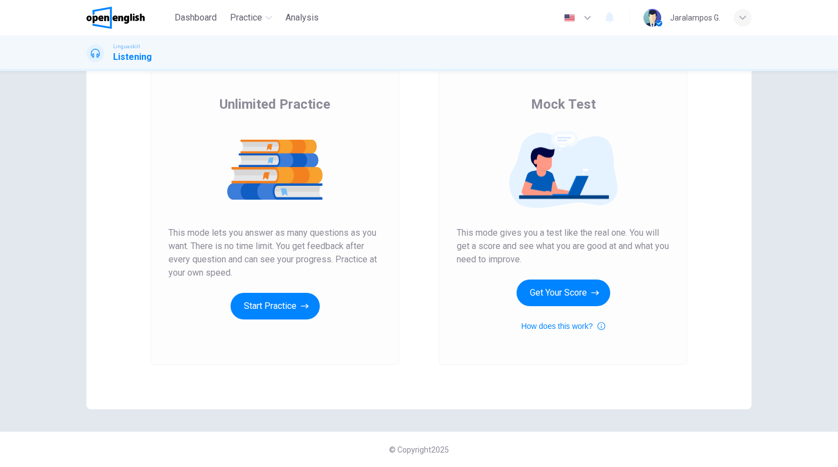
scroll to position [69, 0]
click at [286, 307] on button "Start Practice" at bounding box center [275, 306] width 89 height 27
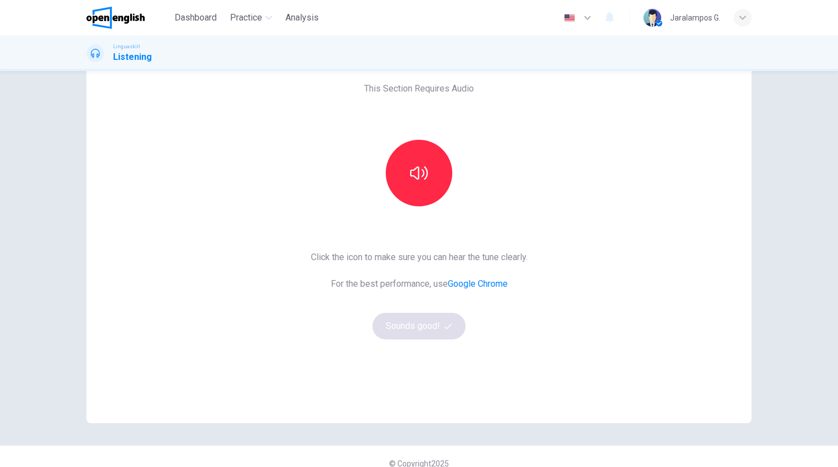
scroll to position [68, 0]
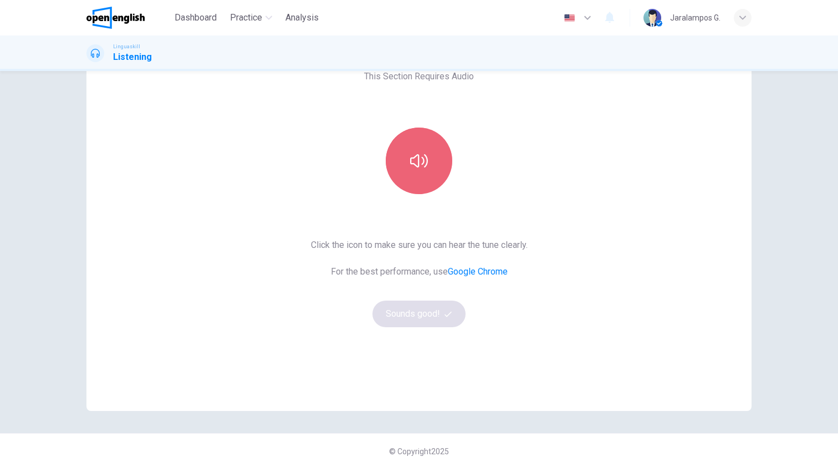
click at [417, 178] on button "button" at bounding box center [419, 161] width 67 height 67
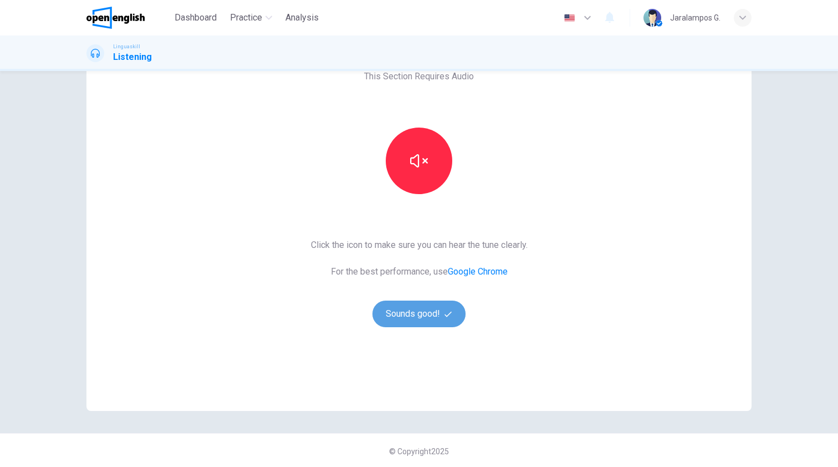
click at [426, 310] on button "Sounds good!" at bounding box center [419, 313] width 93 height 27
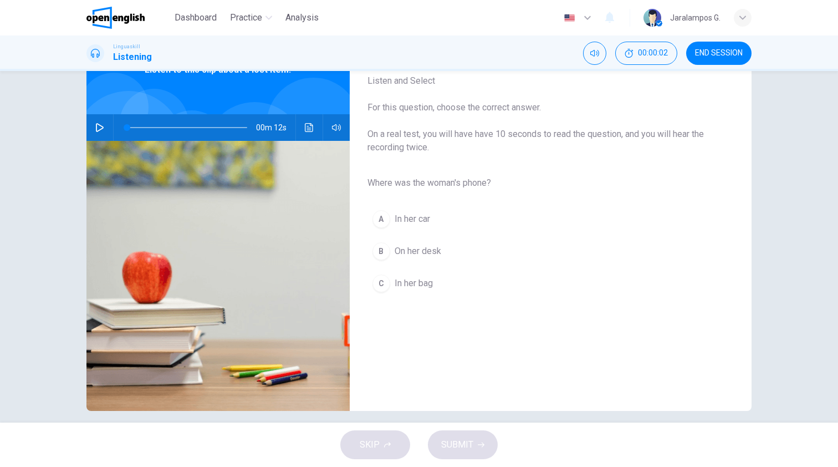
click at [101, 122] on button "button" at bounding box center [100, 127] width 18 height 27
type input "*"
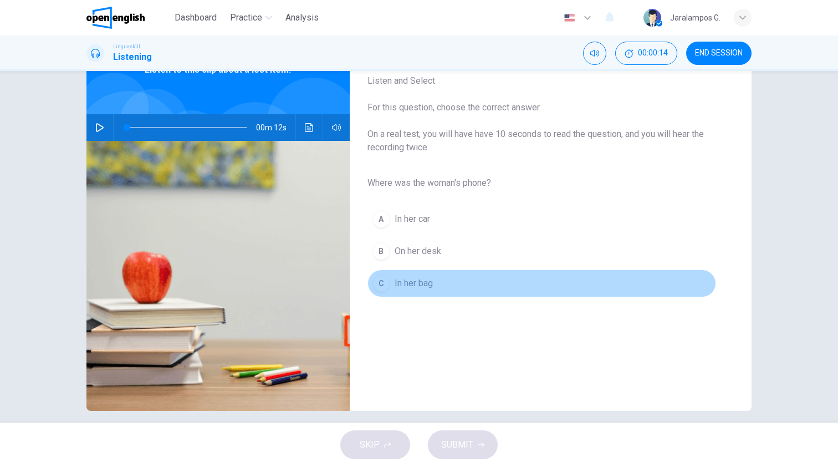
click at [407, 279] on span "In her bag" at bounding box center [414, 283] width 38 height 13
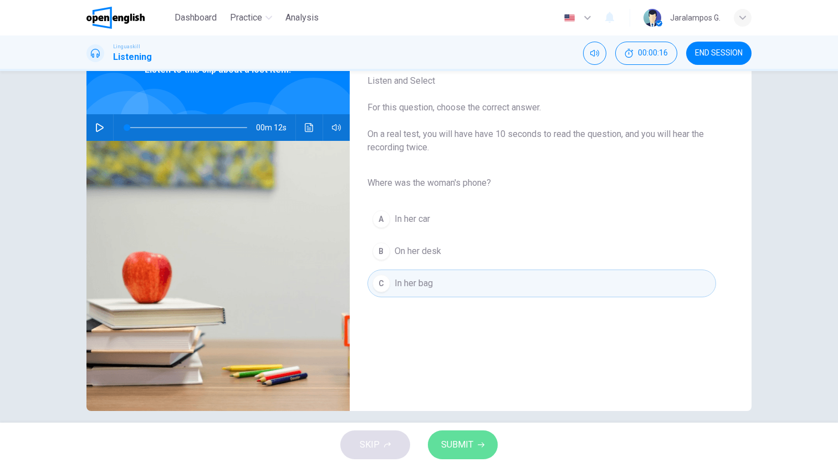
click at [465, 442] on span "SUBMIT" at bounding box center [457, 445] width 32 height 16
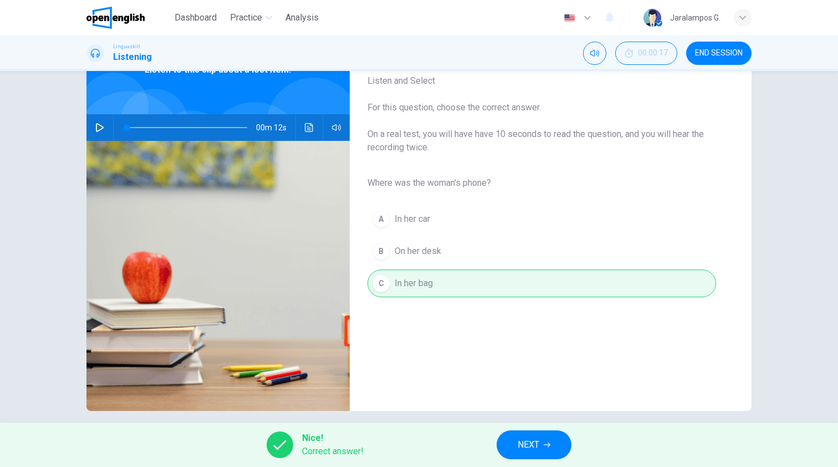
scroll to position [0, 0]
click at [541, 437] on button "NEXT" at bounding box center [534, 444] width 75 height 29
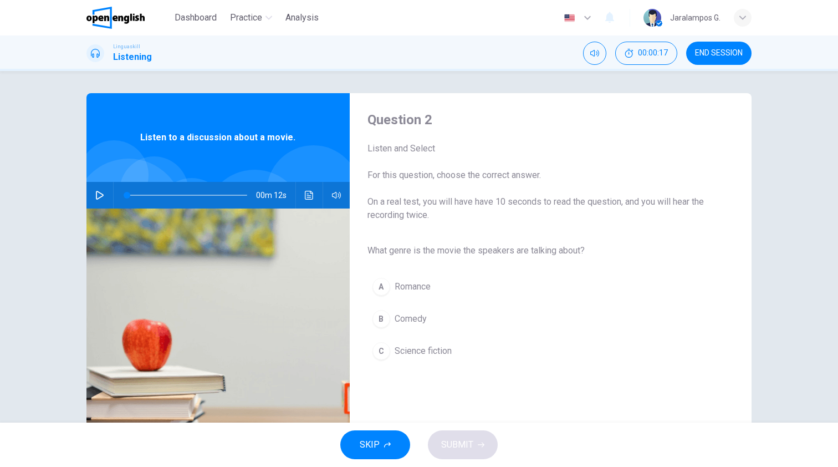
click at [94, 192] on button "button" at bounding box center [100, 195] width 18 height 27
type input "*"
click at [380, 354] on div "C" at bounding box center [382, 351] width 18 height 18
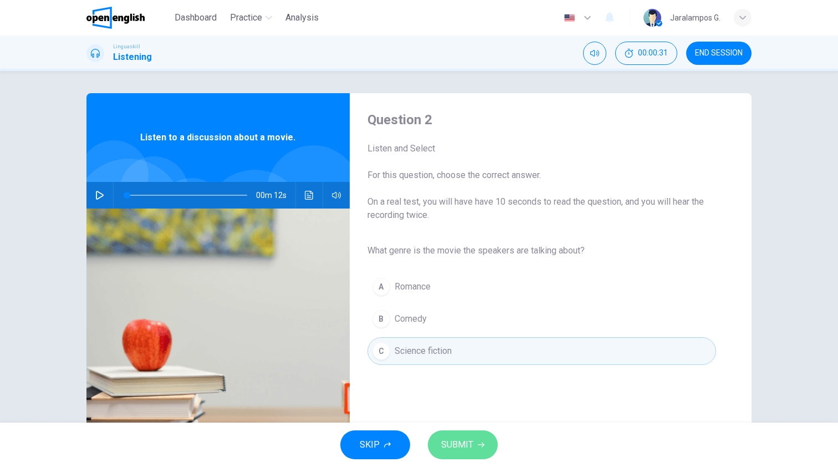
click at [466, 451] on span "SUBMIT" at bounding box center [457, 445] width 32 height 16
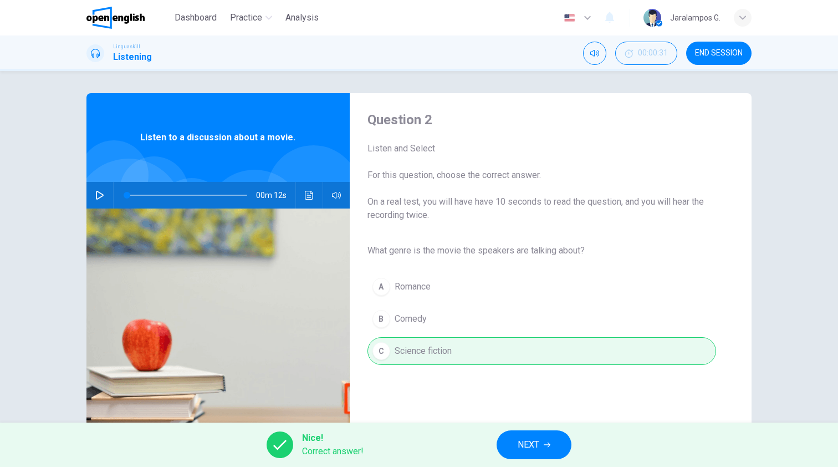
click at [513, 442] on button "NEXT" at bounding box center [534, 444] width 75 height 29
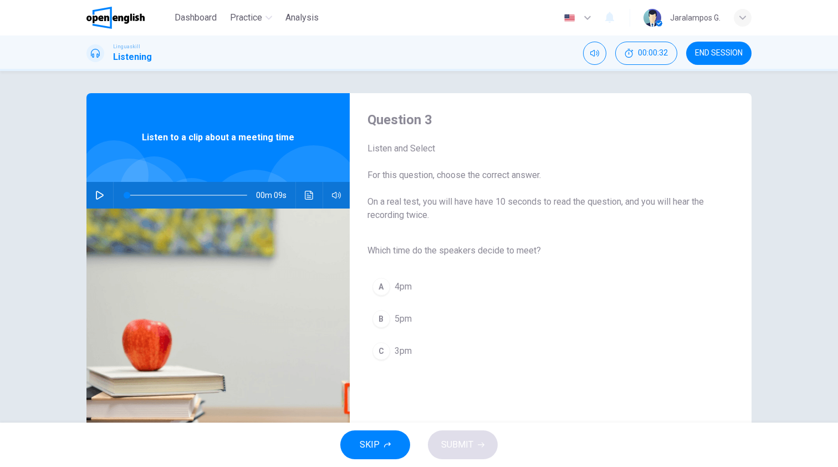
click at [99, 192] on icon "button" at bounding box center [100, 195] width 8 height 9
click at [385, 355] on div "C" at bounding box center [382, 351] width 18 height 18
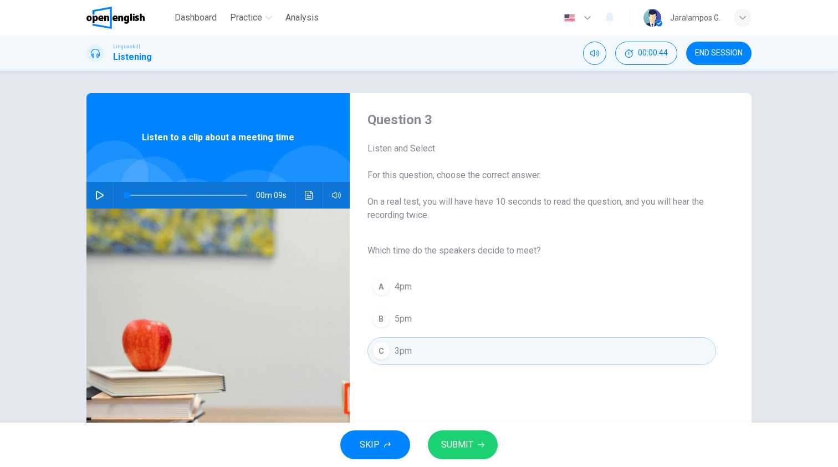
click at [479, 446] on icon "button" at bounding box center [481, 444] width 7 height 7
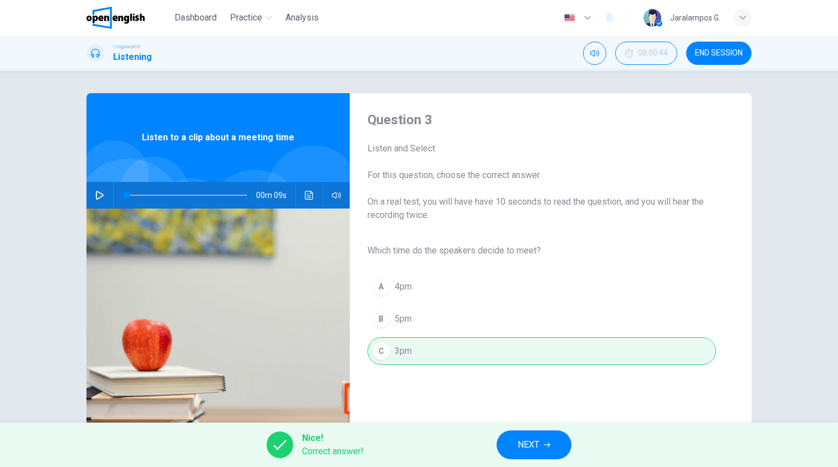
click at [533, 445] on span "NEXT" at bounding box center [529, 445] width 22 height 16
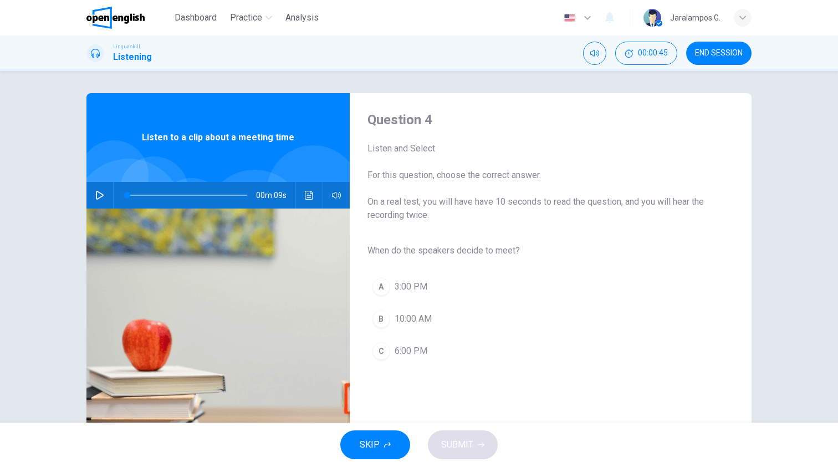
click at [99, 197] on icon "button" at bounding box center [100, 195] width 8 height 9
click at [387, 287] on div "A" at bounding box center [382, 287] width 18 height 18
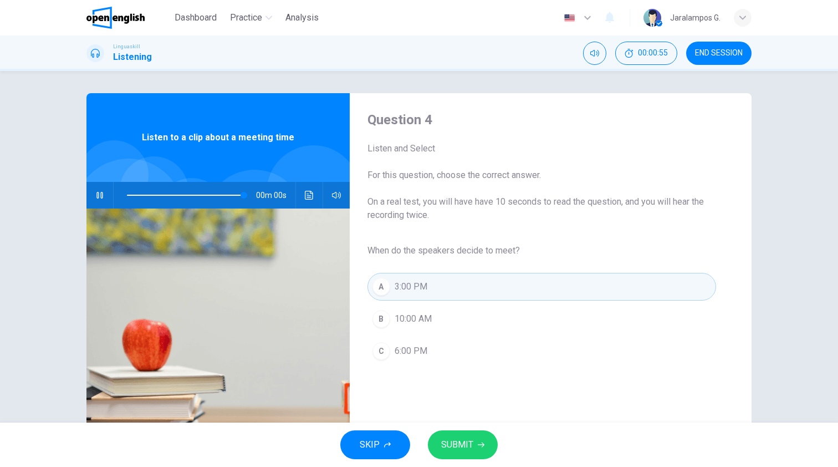
type input "*"
click at [470, 442] on span "SUBMIT" at bounding box center [457, 445] width 32 height 16
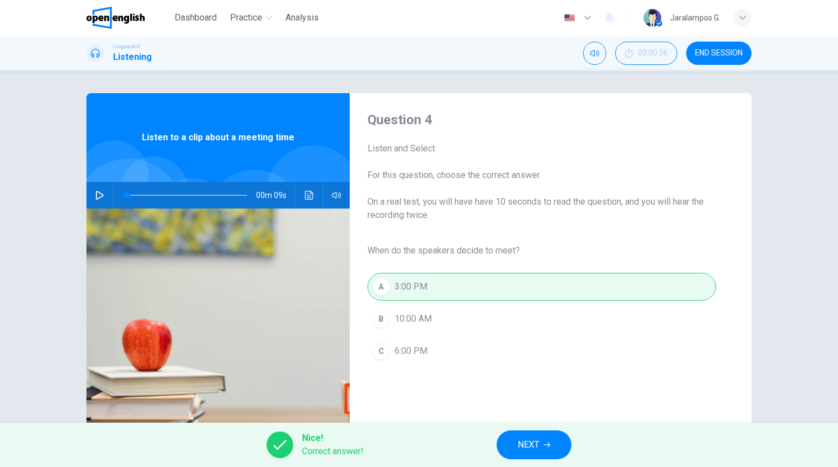
click at [540, 446] on button "NEXT" at bounding box center [534, 444] width 75 height 29
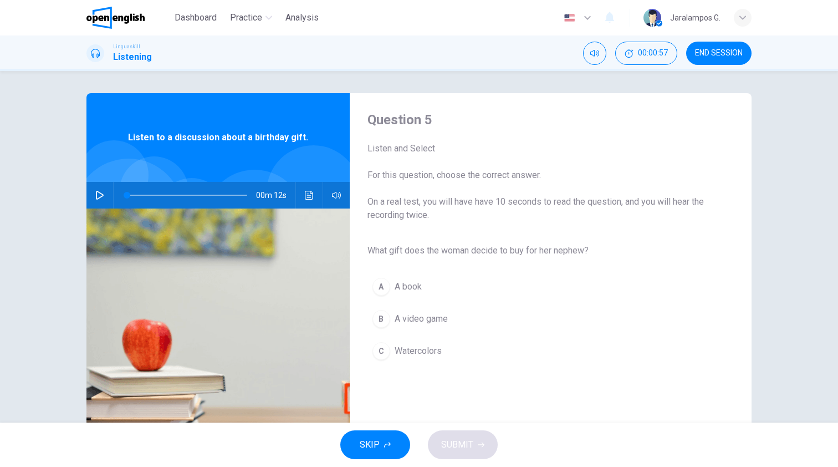
click at [100, 195] on icon "button" at bounding box center [99, 195] width 9 height 9
type input "*"
click at [380, 350] on div "C" at bounding box center [382, 351] width 18 height 18
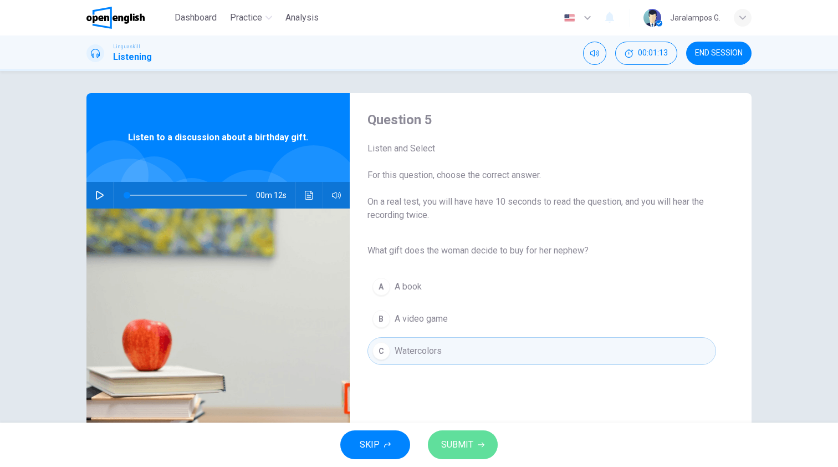
click at [458, 443] on span "SUBMIT" at bounding box center [457, 445] width 32 height 16
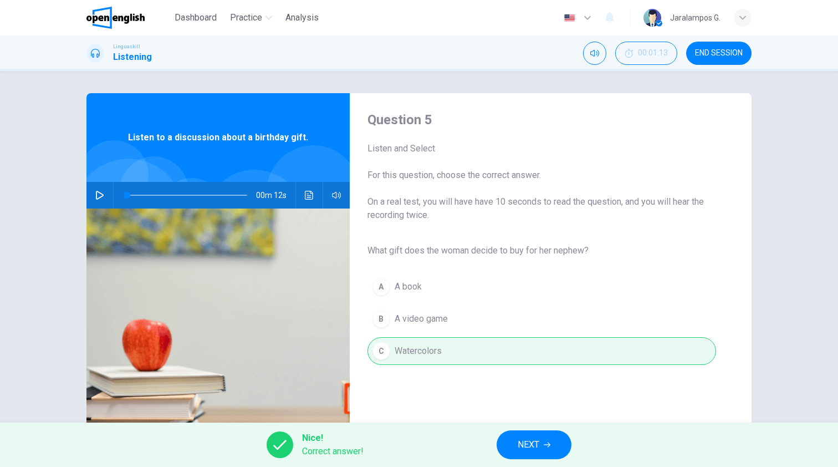
click at [534, 443] on span "NEXT" at bounding box center [529, 445] width 22 height 16
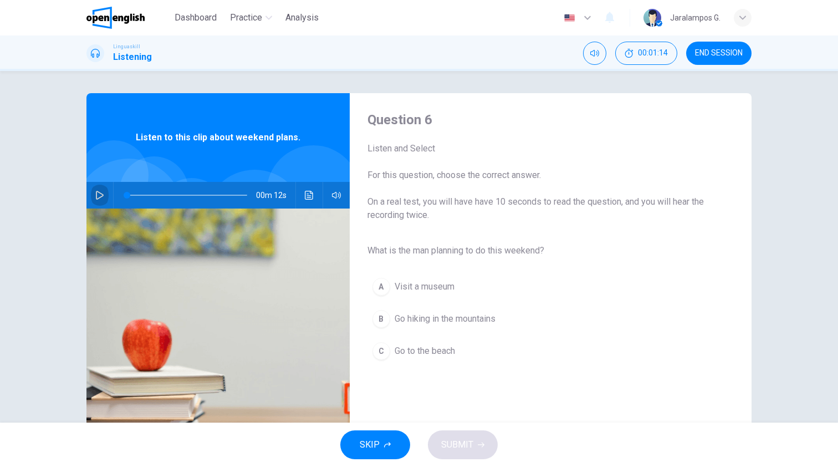
click at [98, 196] on icon "button" at bounding box center [99, 195] width 9 height 9
type input "*"
click at [397, 322] on span "Go hiking in the mountains" at bounding box center [445, 318] width 101 height 13
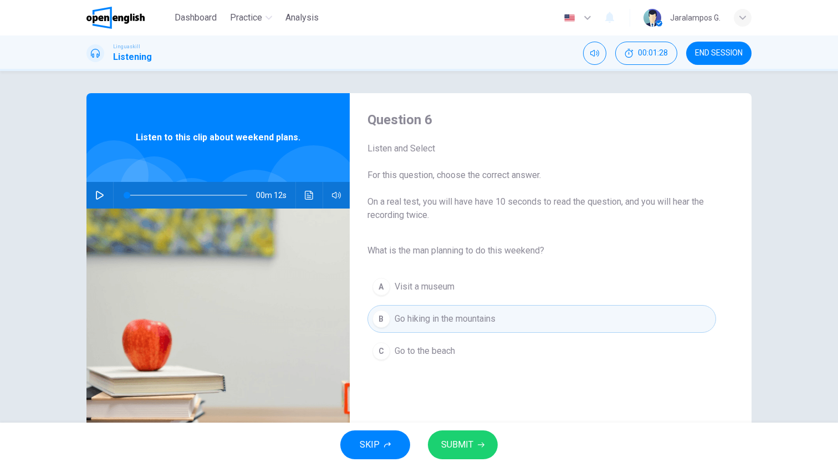
click at [478, 445] on icon "button" at bounding box center [481, 444] width 7 height 7
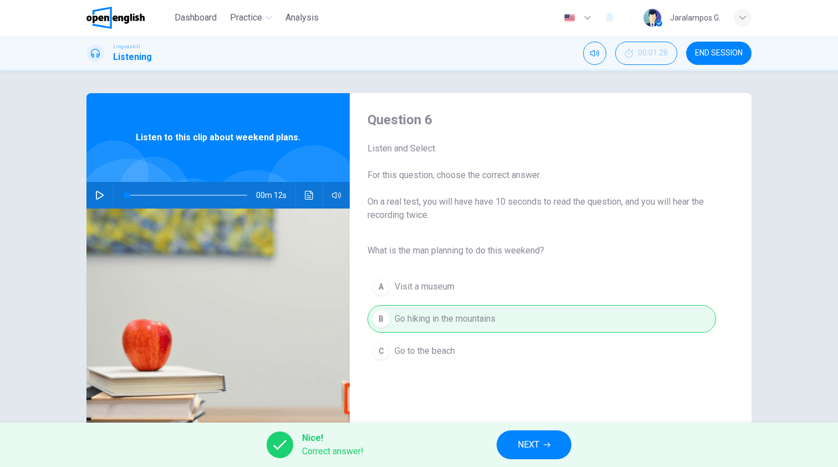
click at [532, 440] on span "NEXT" at bounding box center [529, 445] width 22 height 16
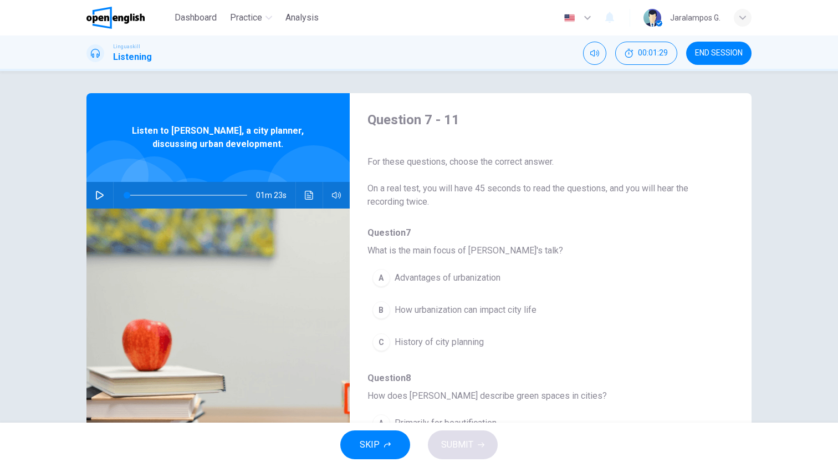
click at [101, 198] on icon "button" at bounding box center [99, 195] width 9 height 9
click at [382, 309] on div "B" at bounding box center [382, 310] width 18 height 18
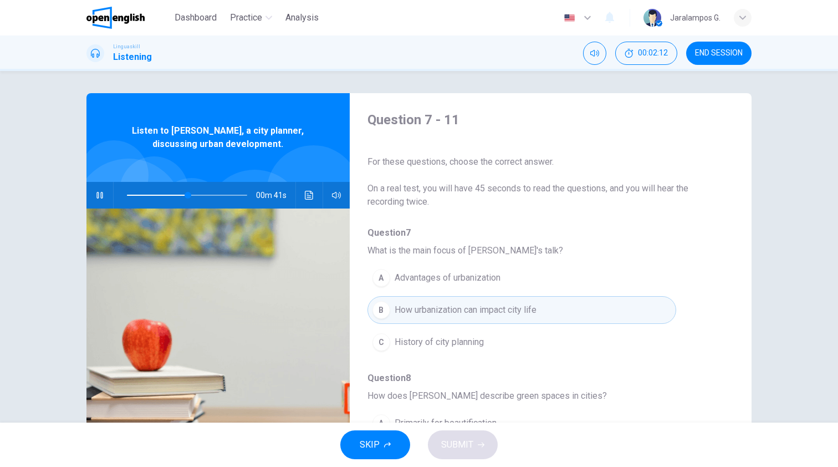
click at [581, 14] on icon "button" at bounding box center [587, 17] width 13 height 13
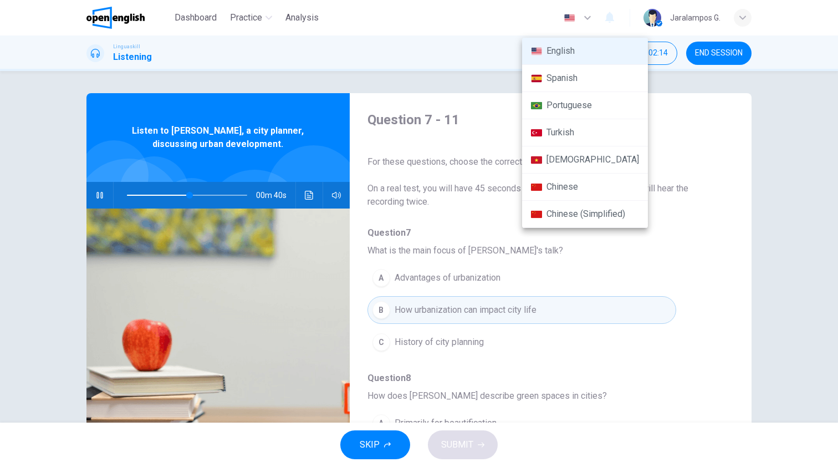
click at [581, 14] on div at bounding box center [419, 233] width 838 height 467
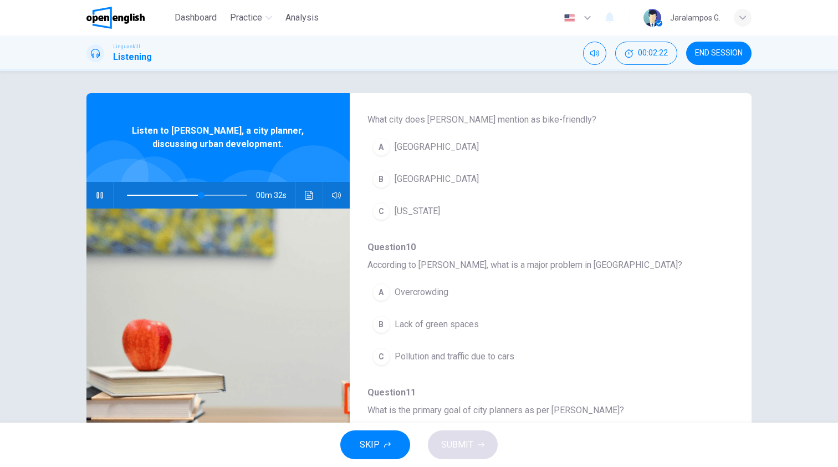
scroll to position [421, 0]
drag, startPoint x: 207, startPoint y: 193, endPoint x: 108, endPoint y: 188, distance: 99.4
click at [108, 188] on div "01m 16s" at bounding box center [217, 195] width 263 height 27
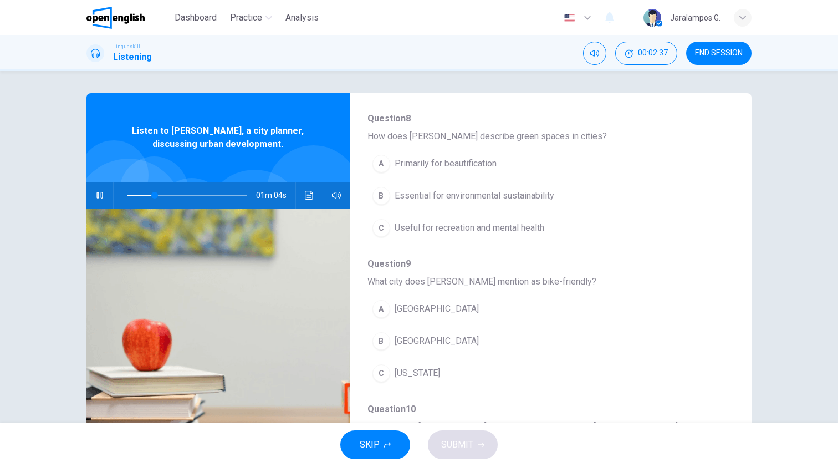
scroll to position [257, 0]
click at [390, 195] on button "B Essential for environmental sustainability" at bounding box center [522, 199] width 309 height 28
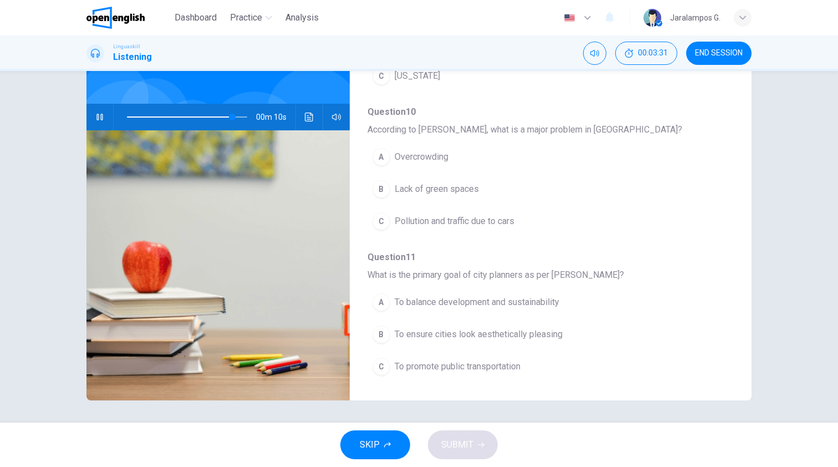
scroll to position [478, 0]
type input "*"
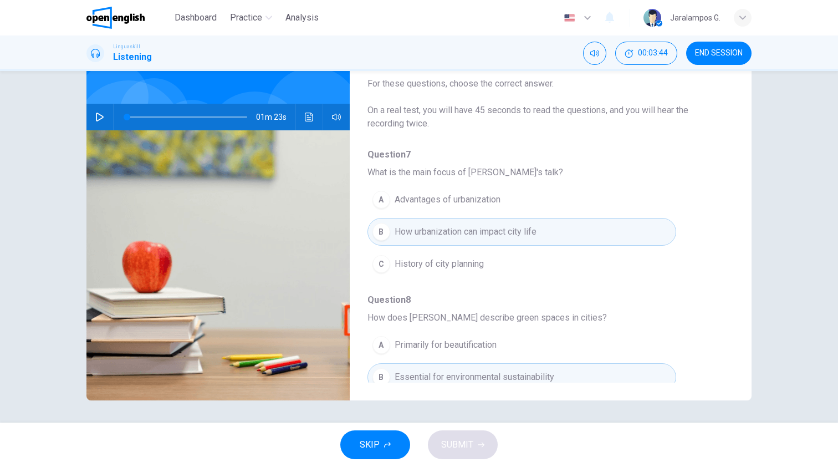
scroll to position [0, 0]
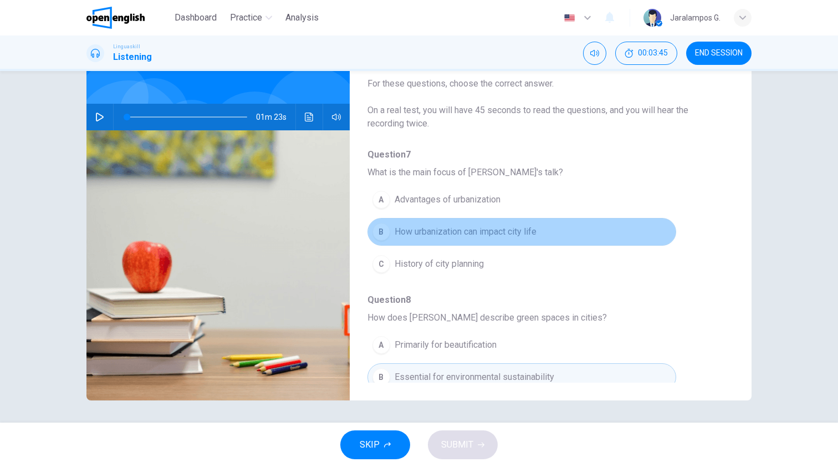
click at [384, 232] on div "B" at bounding box center [382, 232] width 18 height 18
click at [493, 232] on span "How urbanization can impact city life" at bounding box center [466, 231] width 142 height 13
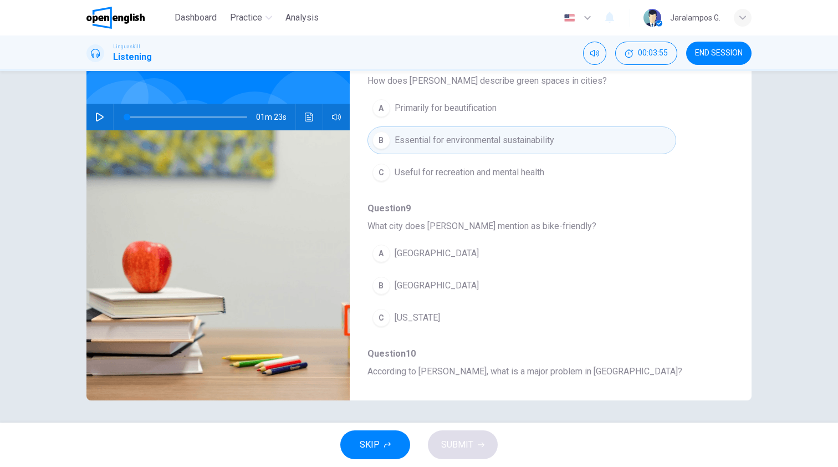
scroll to position [241, 0]
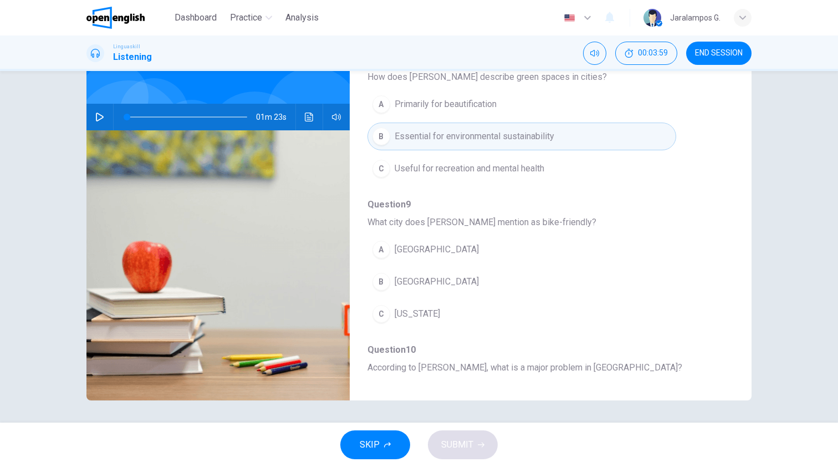
click at [429, 282] on span "Copenhagen" at bounding box center [437, 281] width 84 height 13
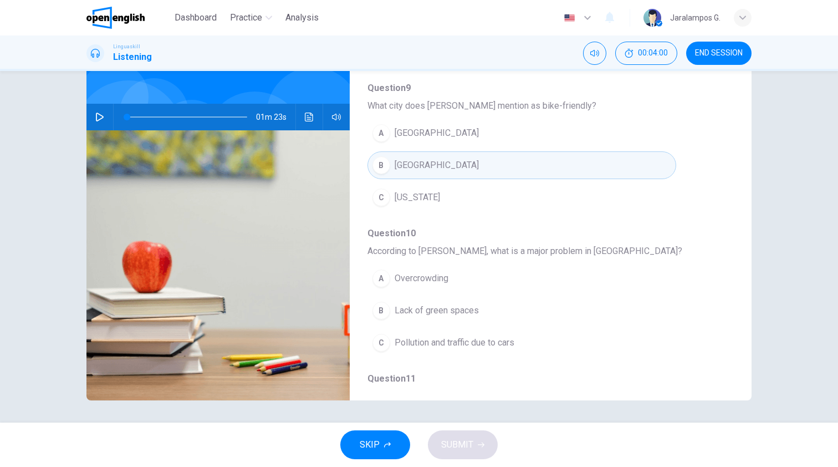
scroll to position [360, 0]
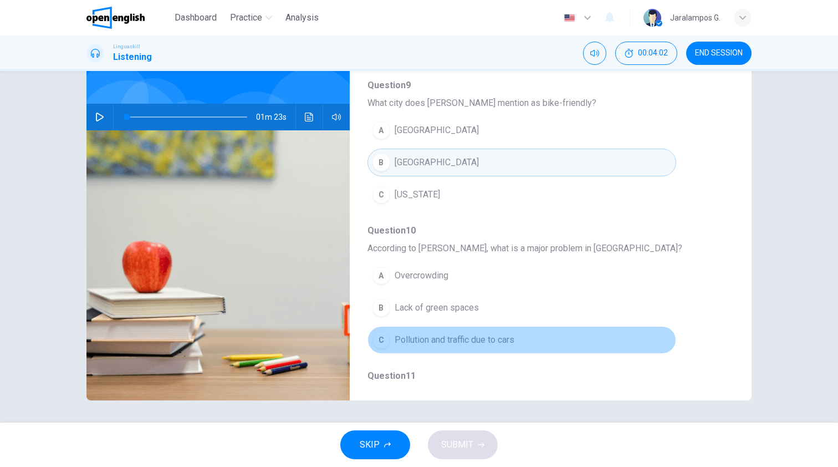
click at [471, 343] on span "Pollution and traffic due to cars" at bounding box center [455, 339] width 120 height 13
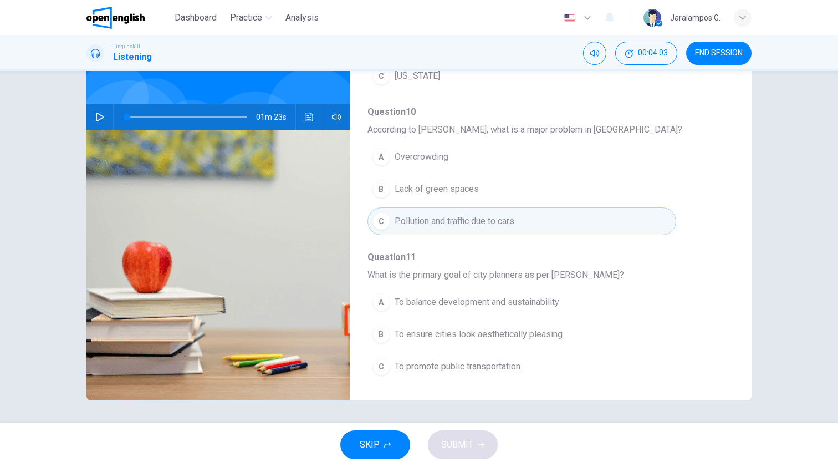
scroll to position [478, 0]
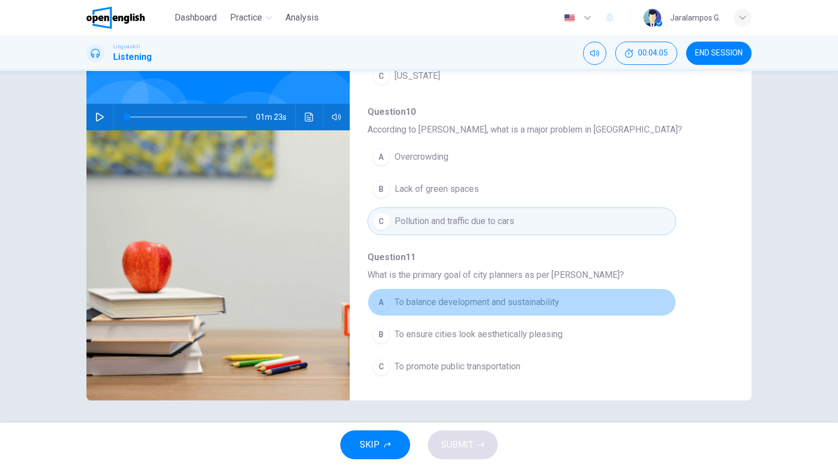
click at [544, 301] on span "To balance development and sustainability" at bounding box center [477, 301] width 165 height 13
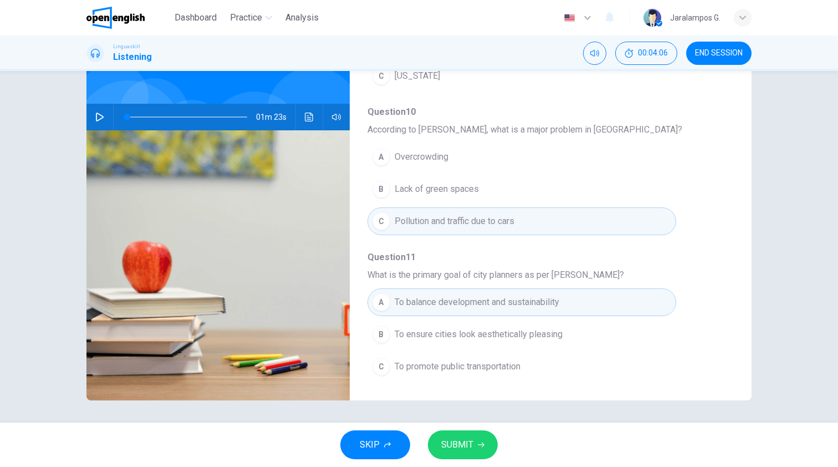
click at [472, 448] on span "SUBMIT" at bounding box center [457, 445] width 32 height 16
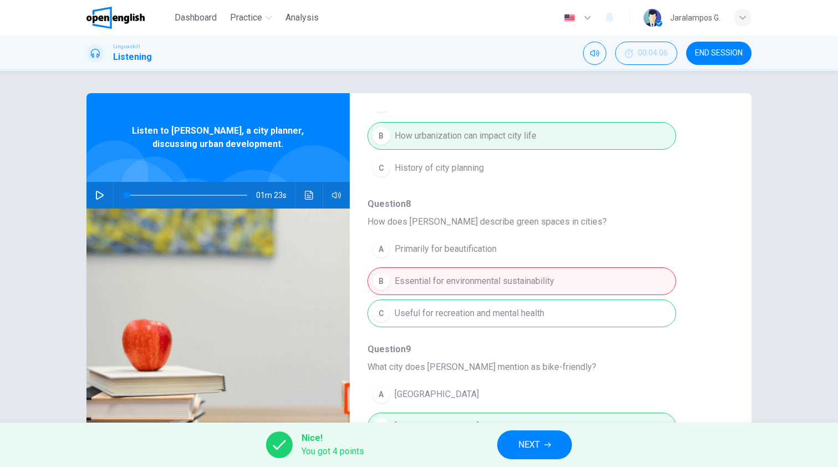
scroll to position [178, 0]
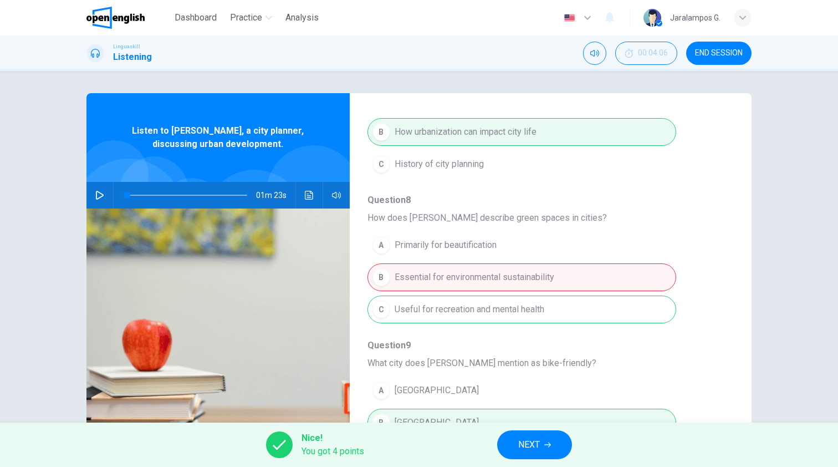
click at [548, 440] on button "NEXT" at bounding box center [534, 444] width 75 height 29
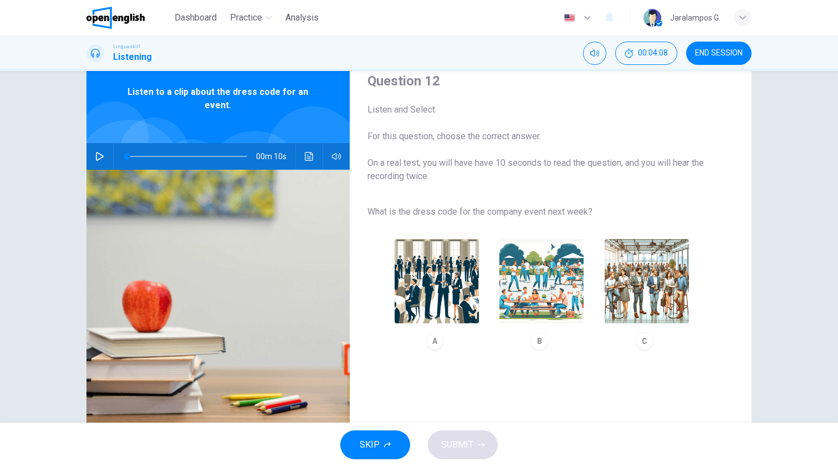
scroll to position [38, 0]
click at [99, 159] on icon "button" at bounding box center [100, 156] width 8 height 9
click at [632, 312] on img "button" at bounding box center [647, 281] width 84 height 84
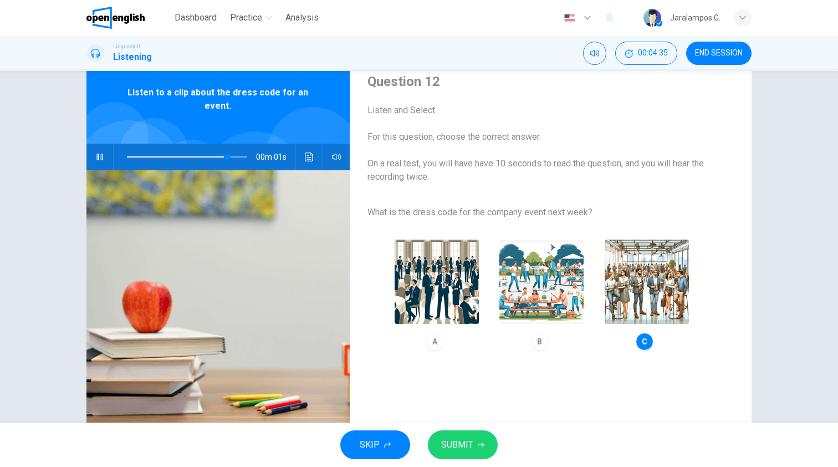
click at [470, 446] on span "SUBMIT" at bounding box center [457, 445] width 32 height 16
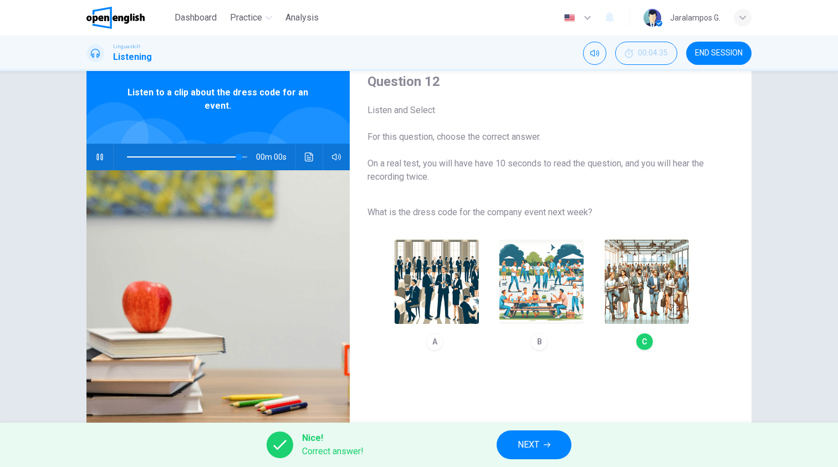
type input "*"
click at [526, 439] on span "NEXT" at bounding box center [529, 445] width 22 height 16
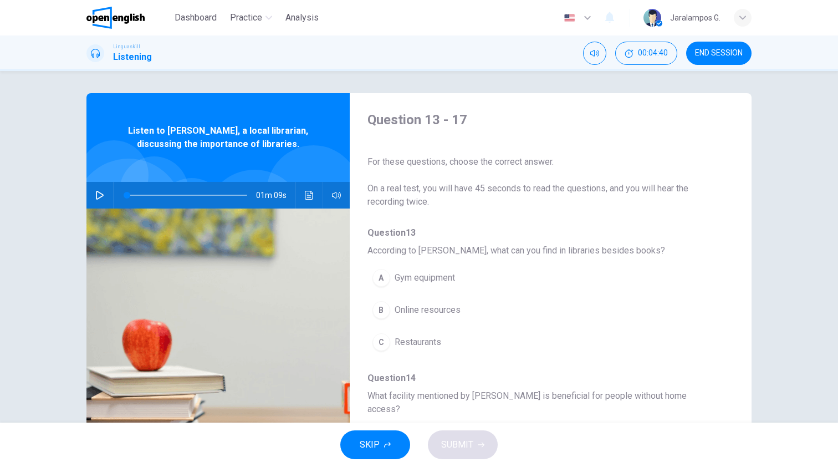
click at [721, 57] on span "END SESSION" at bounding box center [719, 53] width 48 height 9
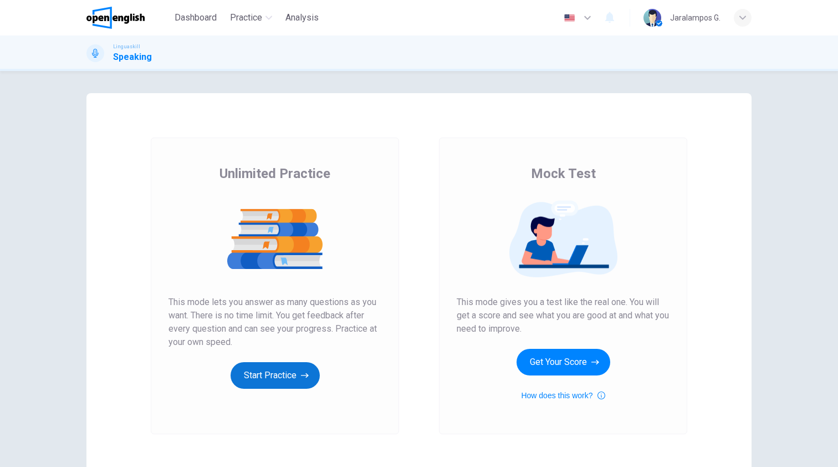
click at [282, 376] on button "Start Practice" at bounding box center [275, 375] width 89 height 27
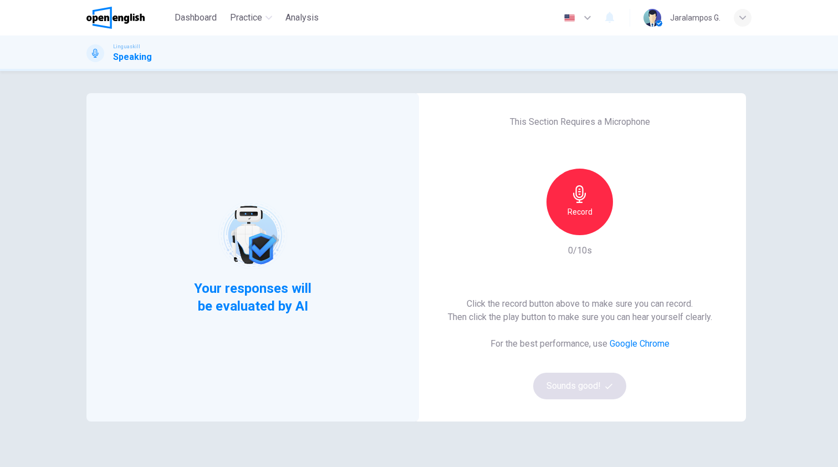
click at [577, 206] on h6 "Record" at bounding box center [580, 211] width 25 height 13
click at [577, 206] on h6 "Stop" at bounding box center [580, 211] width 17 height 13
click at [577, 206] on h6 "Record" at bounding box center [580, 211] width 25 height 13
click at [577, 206] on h6 "Stop" at bounding box center [580, 211] width 17 height 13
click at [632, 225] on icon "button" at bounding box center [631, 226] width 5 height 7
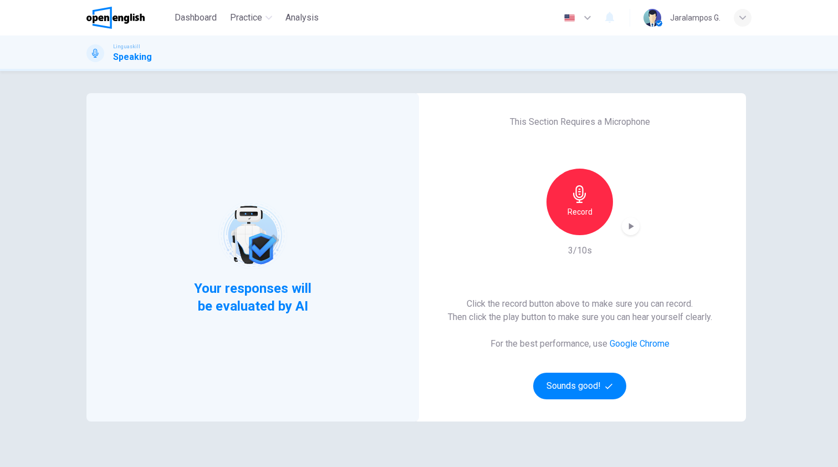
click at [593, 212] on div "Record" at bounding box center [580, 202] width 67 height 67
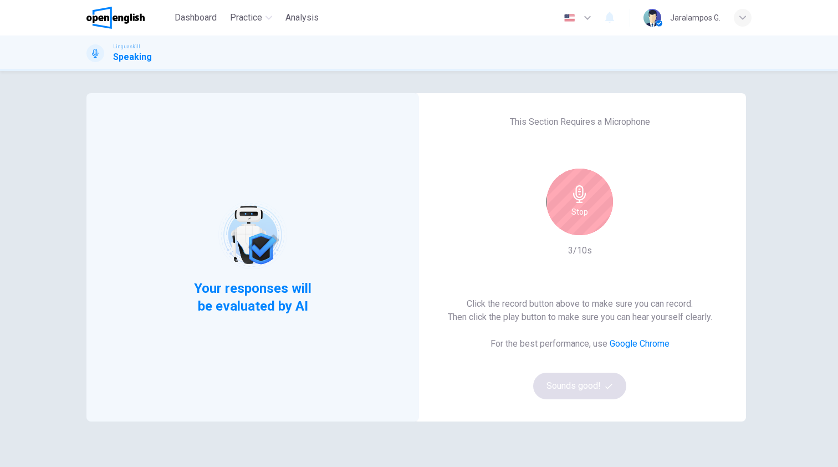
click at [589, 217] on div "Stop" at bounding box center [580, 202] width 67 height 67
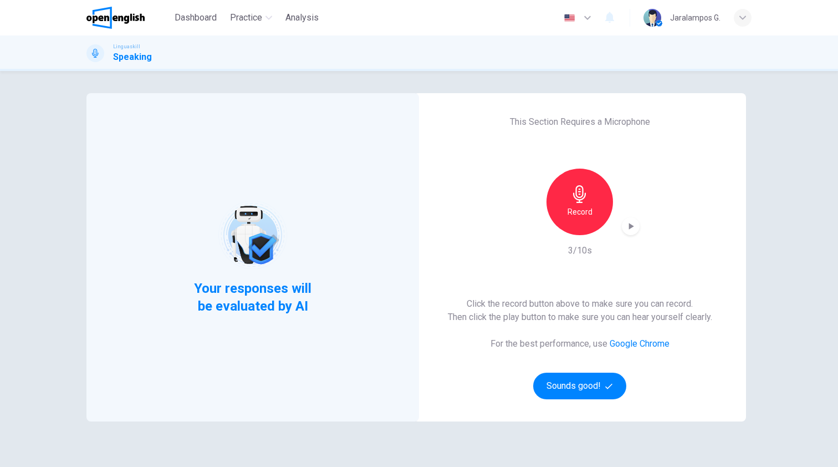
click at [635, 227] on icon "button" at bounding box center [630, 226] width 11 height 11
click at [583, 390] on button "Sounds good!" at bounding box center [579, 386] width 93 height 27
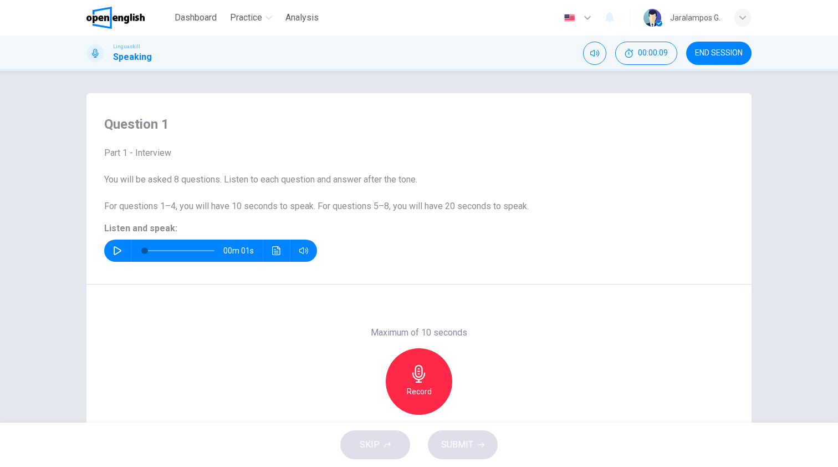
click at [110, 249] on button "button" at bounding box center [118, 250] width 18 height 22
type input "*"
click at [428, 385] on h6 "Record" at bounding box center [419, 391] width 25 height 13
click at [412, 377] on icon "button" at bounding box center [419, 374] width 18 height 18
click at [468, 408] on icon "button" at bounding box center [470, 405] width 11 height 11
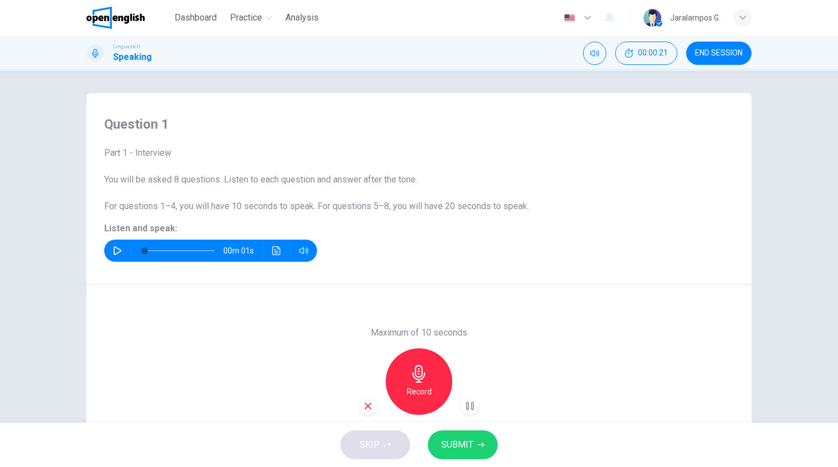
click at [468, 446] on span "SUBMIT" at bounding box center [457, 445] width 32 height 16
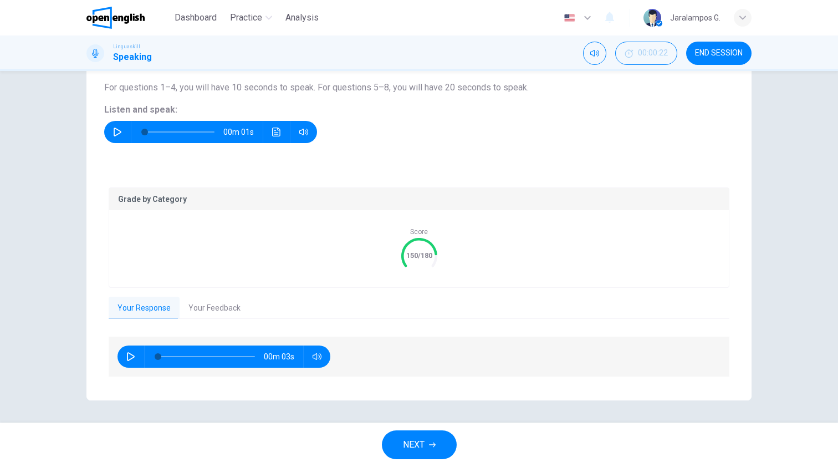
scroll to position [118, 0]
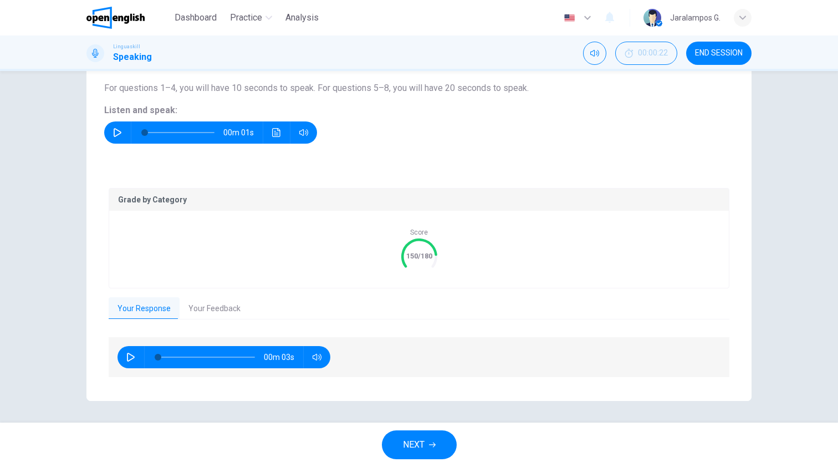
click at [214, 311] on button "Your Feedback" at bounding box center [215, 308] width 70 height 23
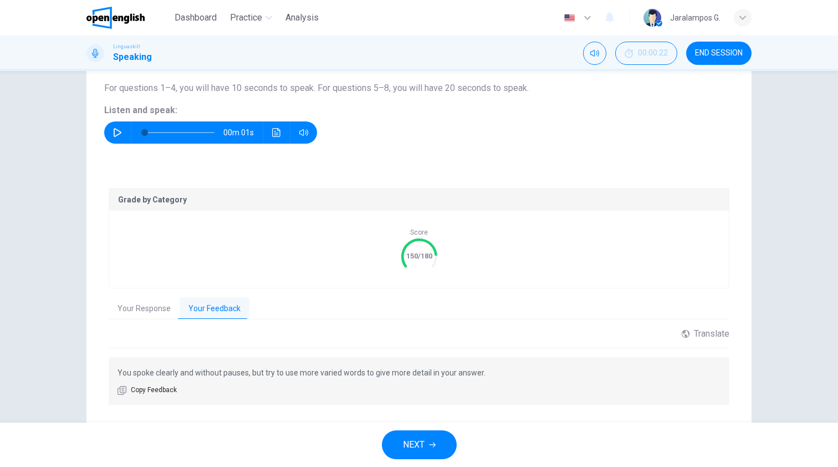
click at [159, 304] on button "Your Response" at bounding box center [144, 308] width 71 height 23
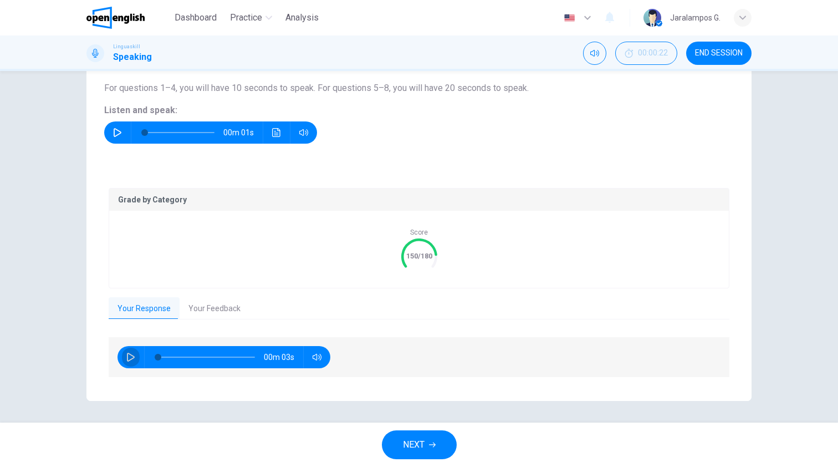
click at [128, 356] on icon "button" at bounding box center [130, 357] width 9 height 9
type input "*"
click at [422, 446] on span "NEXT" at bounding box center [414, 445] width 22 height 16
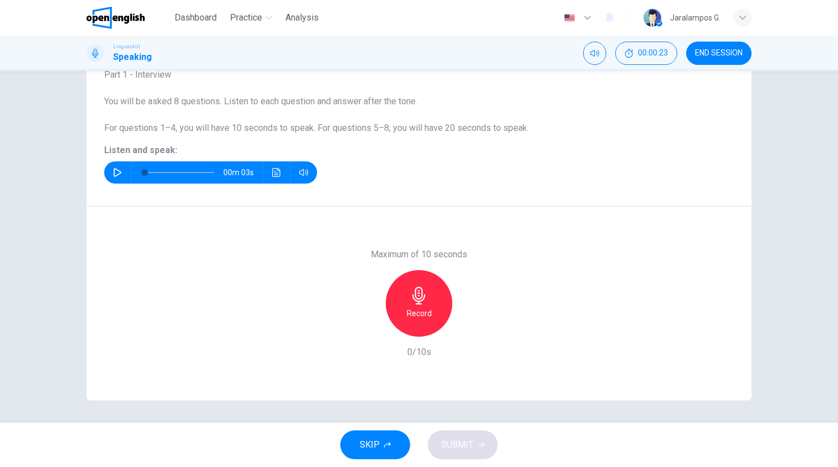
click at [115, 166] on button "button" at bounding box center [118, 172] width 18 height 22
click at [422, 317] on h6 "Record" at bounding box center [419, 313] width 25 height 13
click at [471, 449] on span "SUBMIT" at bounding box center [457, 445] width 32 height 16
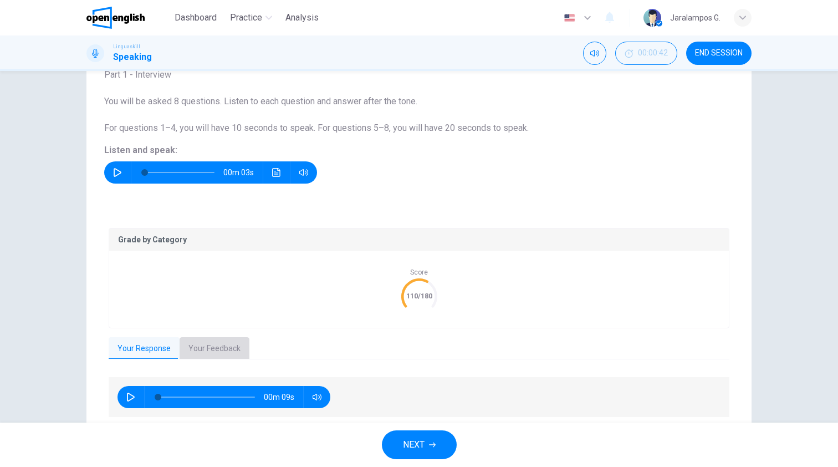
click at [217, 347] on button "Your Feedback" at bounding box center [215, 348] width 70 height 23
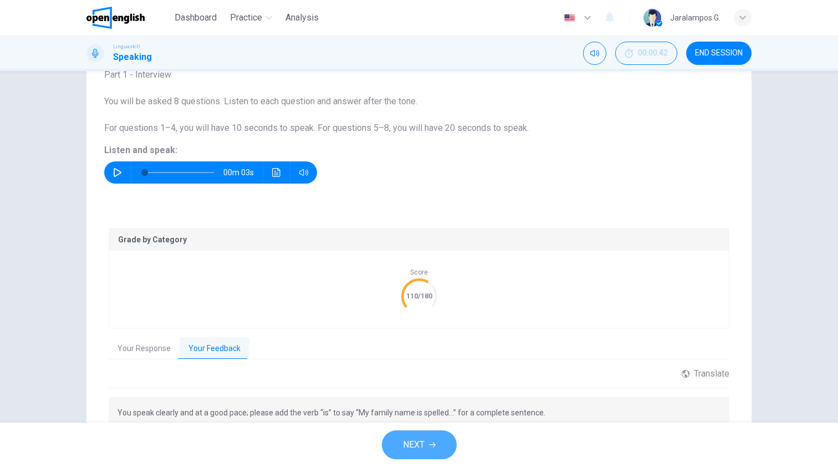
click at [428, 452] on button "NEXT" at bounding box center [419, 444] width 75 height 29
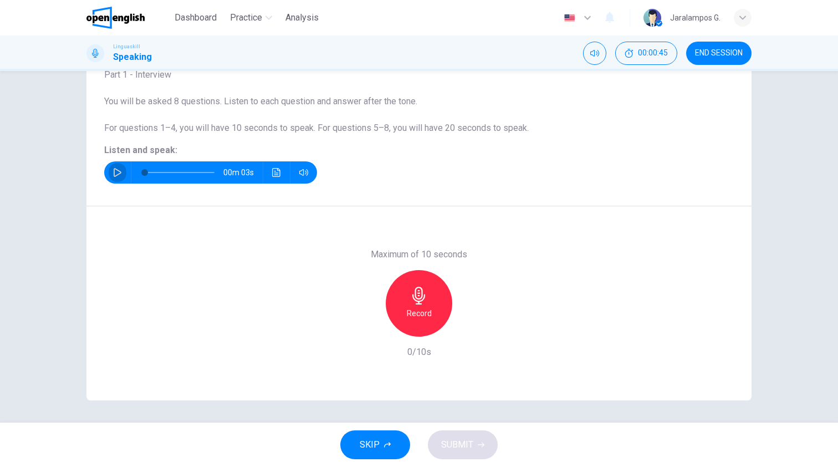
click at [116, 172] on icon "button" at bounding box center [117, 172] width 9 height 9
click at [115, 171] on icon "button" at bounding box center [117, 172] width 9 height 9
click at [421, 320] on div "Record" at bounding box center [419, 303] width 67 height 67
click at [426, 296] on icon "button" at bounding box center [419, 296] width 18 height 18
click at [461, 450] on span "SUBMIT" at bounding box center [457, 445] width 32 height 16
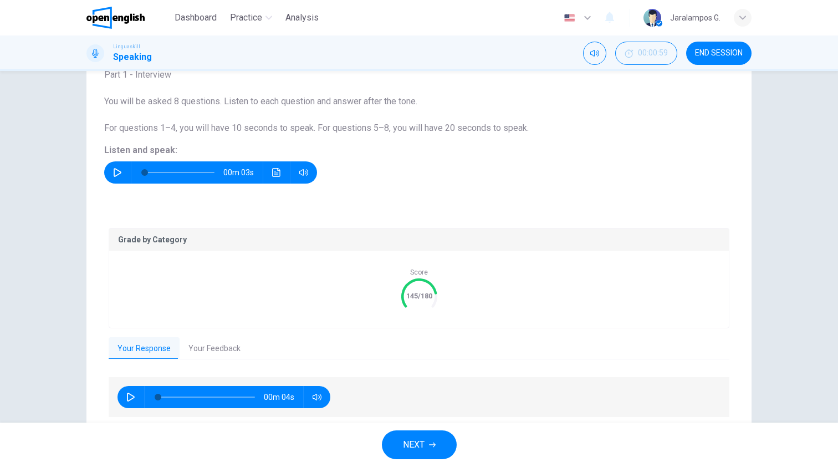
click at [223, 345] on button "Your Feedback" at bounding box center [215, 348] width 70 height 23
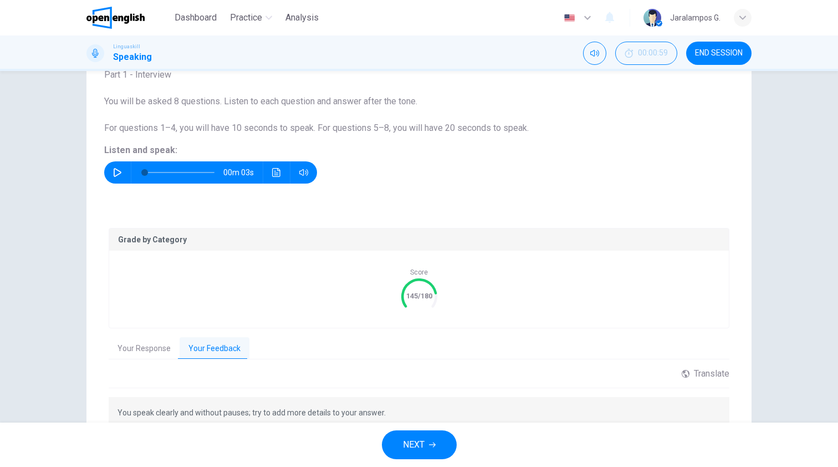
click at [429, 441] on icon "button" at bounding box center [432, 444] width 7 height 7
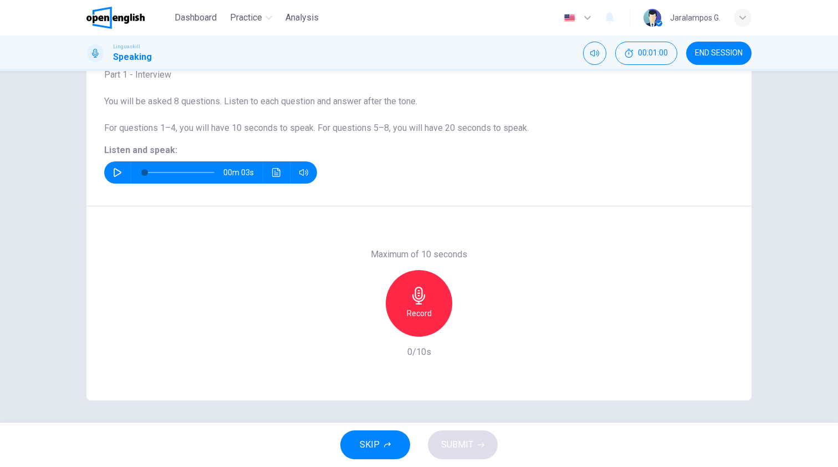
click at [115, 171] on icon "button" at bounding box center [117, 172] width 9 height 9
click at [424, 321] on div "Record" at bounding box center [419, 303] width 67 height 67
click at [431, 315] on div "Stop" at bounding box center [419, 303] width 67 height 67
click at [470, 331] on icon "button" at bounding box center [470, 327] width 11 height 11
click at [468, 449] on span "SUBMIT" at bounding box center [457, 445] width 32 height 16
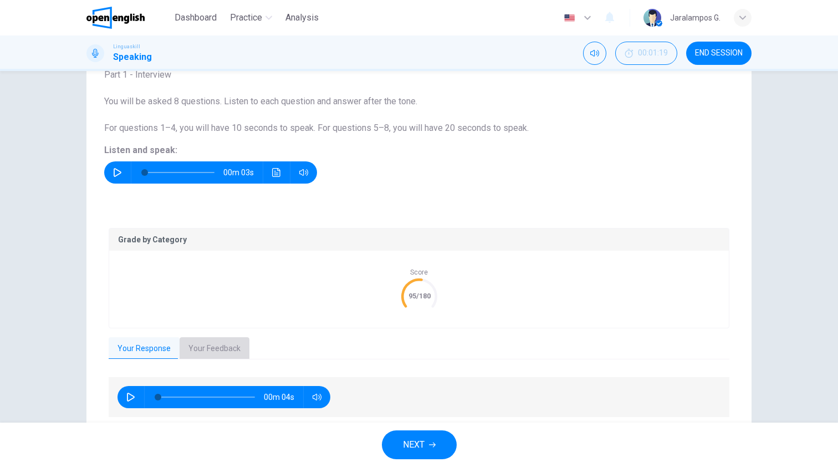
click at [219, 351] on button "Your Feedback" at bounding box center [215, 348] width 70 height 23
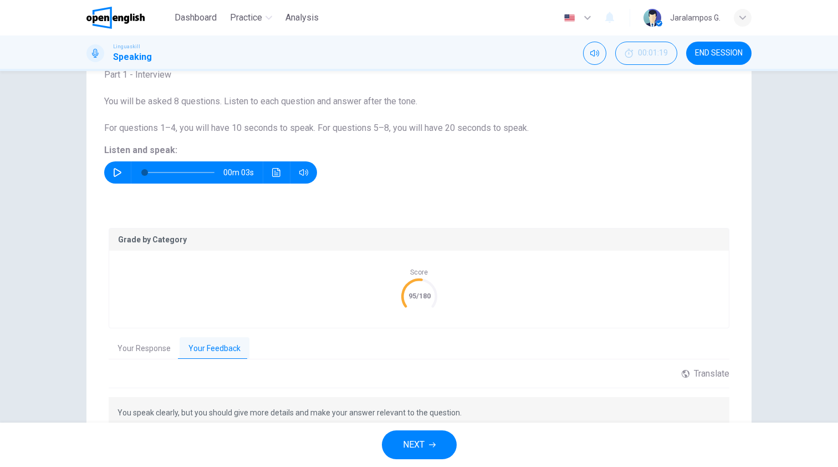
click at [420, 447] on span "NEXT" at bounding box center [414, 445] width 22 height 16
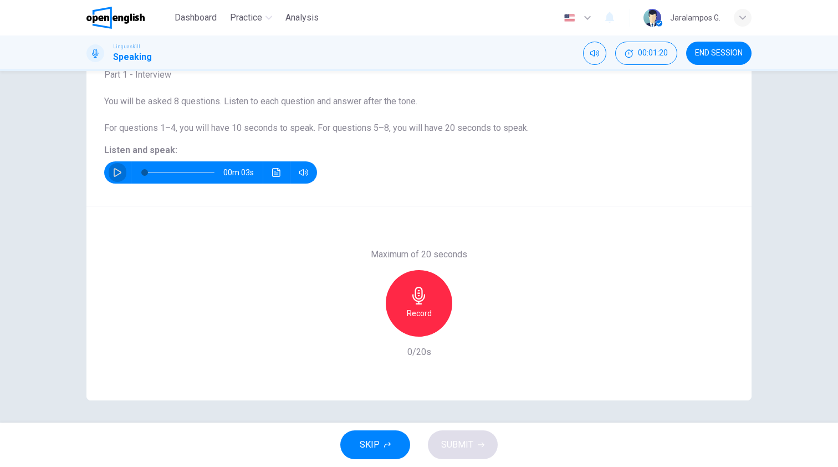
click at [116, 167] on button "button" at bounding box center [118, 172] width 18 height 22
type input "*"
click at [428, 313] on h6 "Record" at bounding box center [419, 313] width 25 height 13
click at [427, 312] on div "Stop" at bounding box center [419, 303] width 67 height 67
click at [463, 442] on span "SUBMIT" at bounding box center [457, 445] width 32 height 16
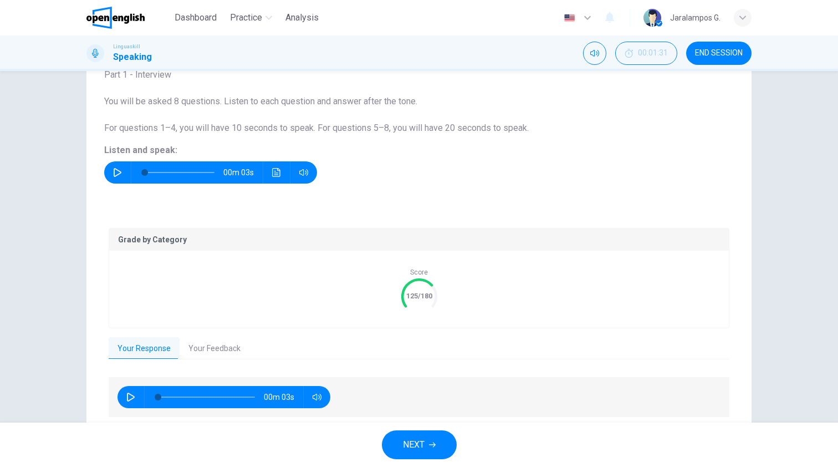
click at [205, 348] on button "Your Feedback" at bounding box center [215, 348] width 70 height 23
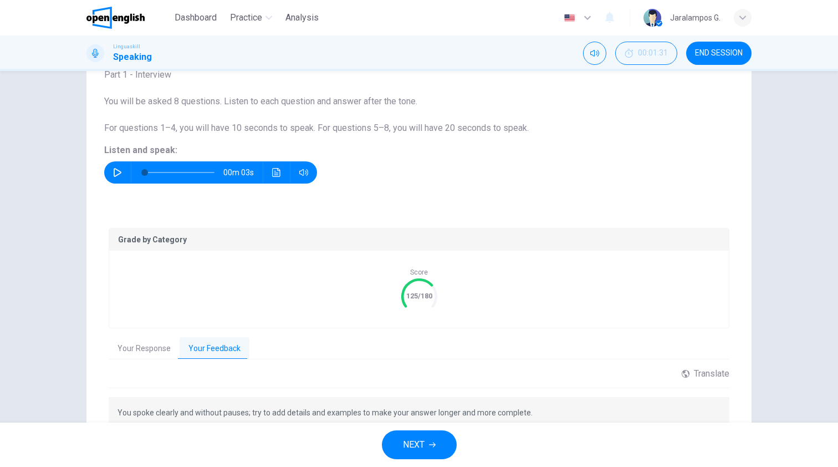
click at [157, 350] on button "Your Response" at bounding box center [144, 348] width 71 height 23
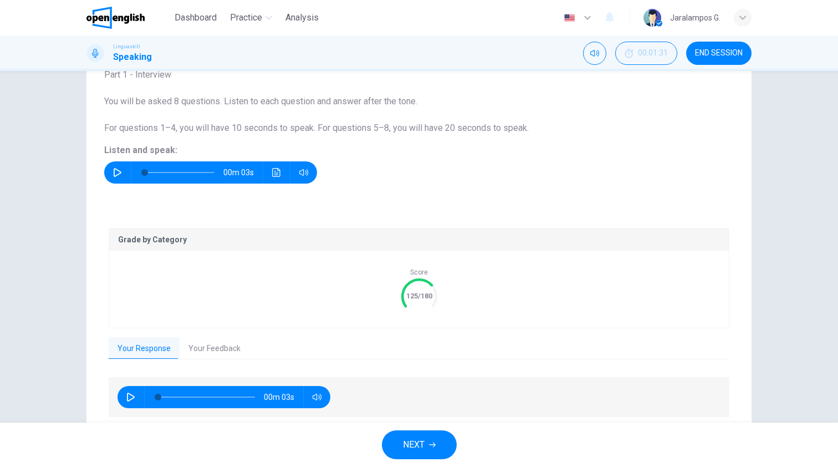
click at [717, 50] on span "END SESSION" at bounding box center [719, 53] width 48 height 9
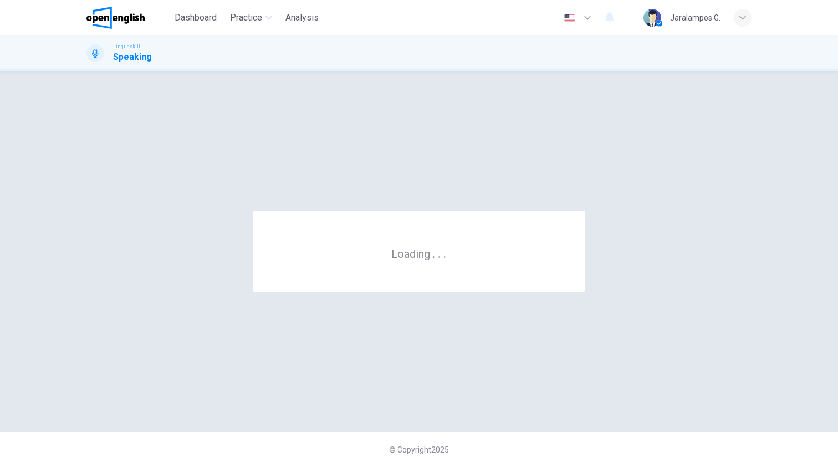
scroll to position [0, 0]
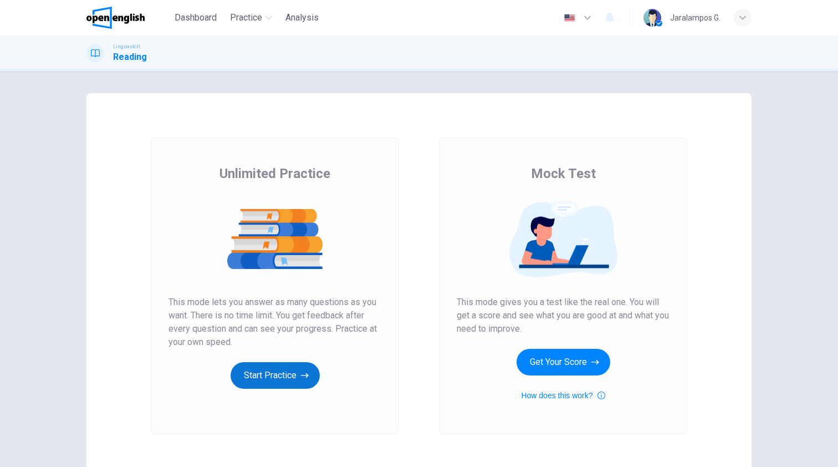
click at [288, 371] on button "Start Practice" at bounding box center [275, 375] width 89 height 27
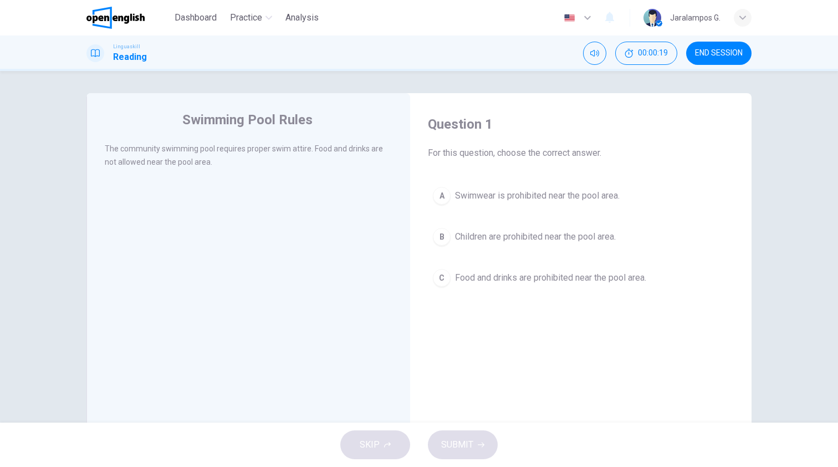
click at [466, 276] on span "Food and drinks are prohibited near the pool area." at bounding box center [550, 277] width 191 height 13
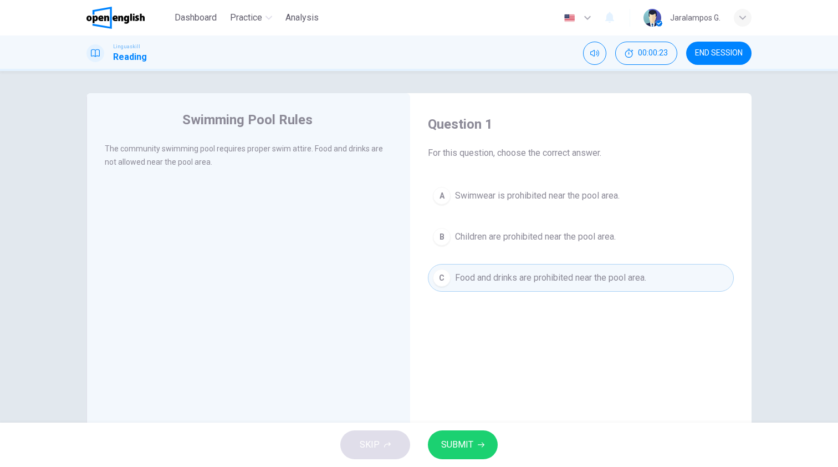
click at [461, 437] on span "SUBMIT" at bounding box center [457, 445] width 32 height 16
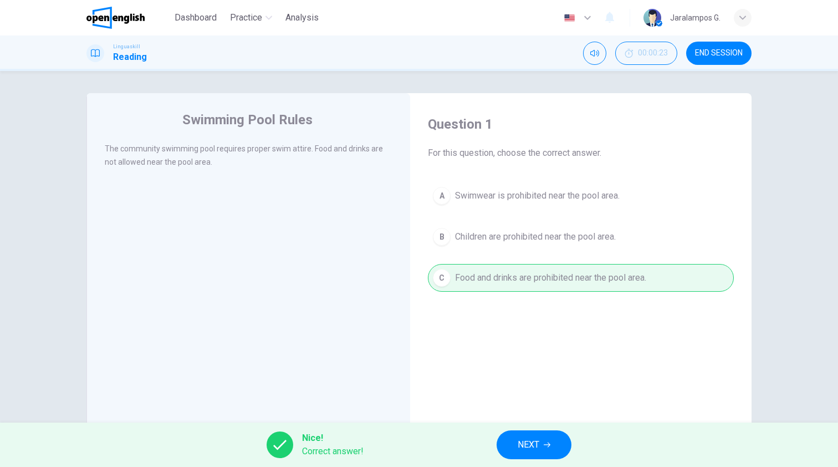
click at [539, 441] on span "NEXT" at bounding box center [529, 445] width 22 height 16
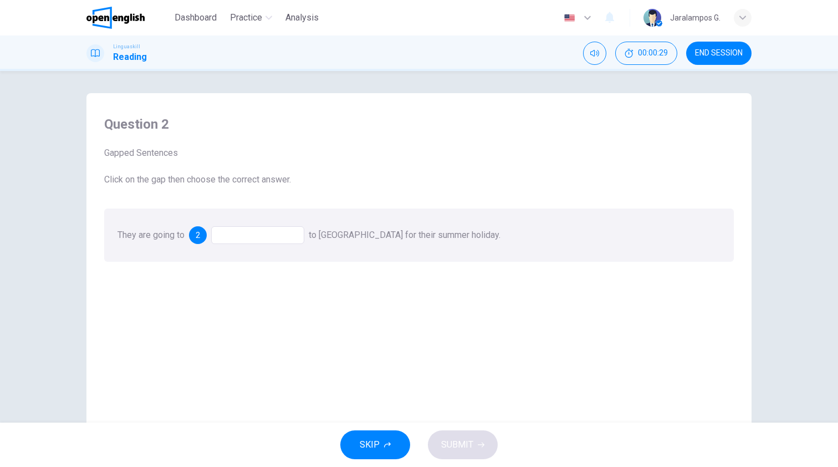
click at [260, 232] on div at bounding box center [257, 235] width 93 height 18
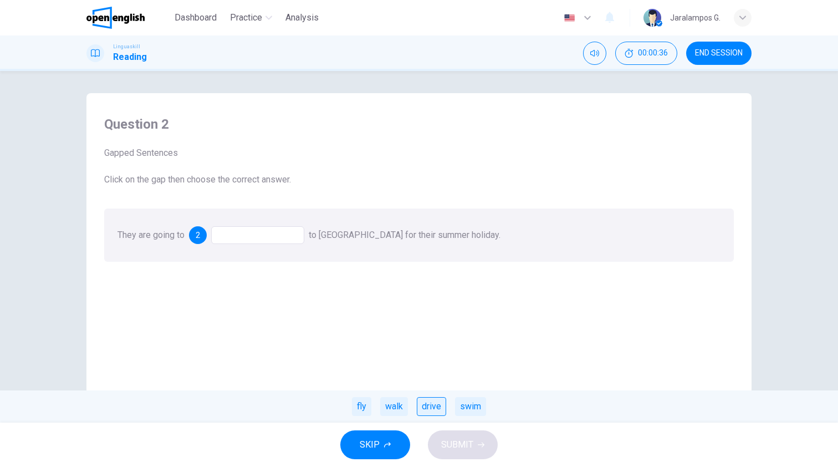
click at [438, 411] on div "drive" at bounding box center [431, 406] width 29 height 19
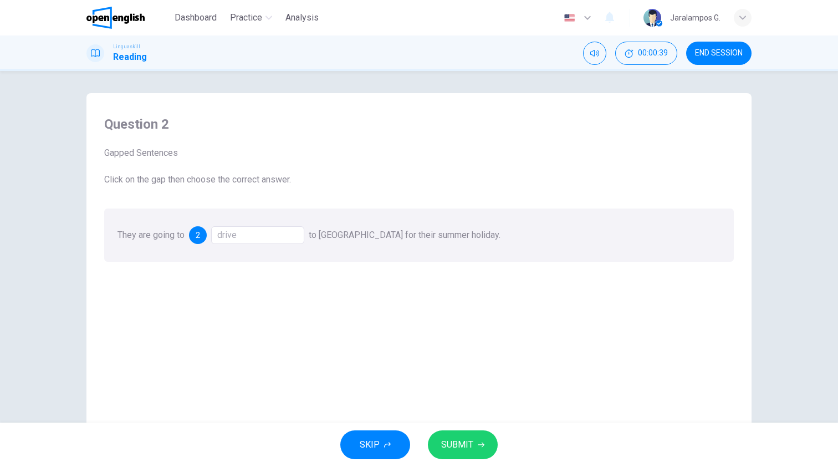
click at [474, 436] on button "SUBMIT" at bounding box center [463, 444] width 70 height 29
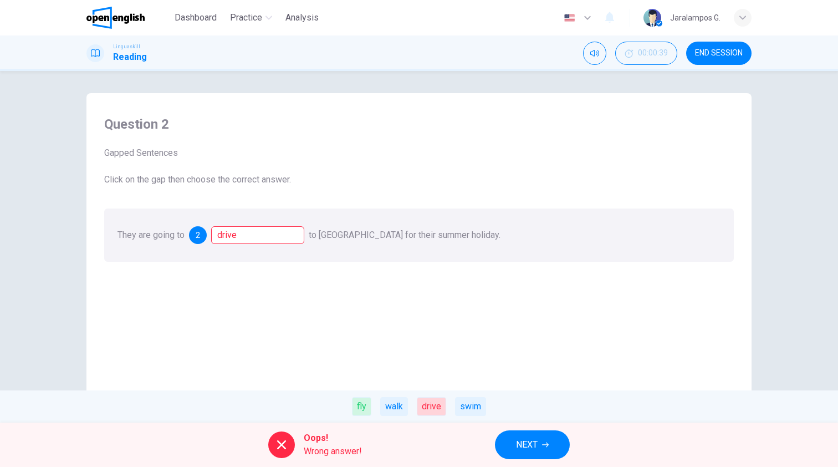
click at [714, 49] on span "END SESSION" at bounding box center [719, 53] width 48 height 9
